Goal: Register for event/course

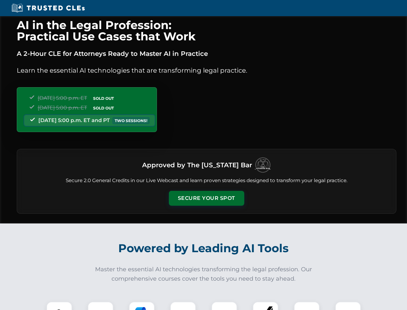
click at [206, 198] on button "Secure Your Spot" at bounding box center [206, 198] width 75 height 15
